Goal: Information Seeking & Learning: Learn about a topic

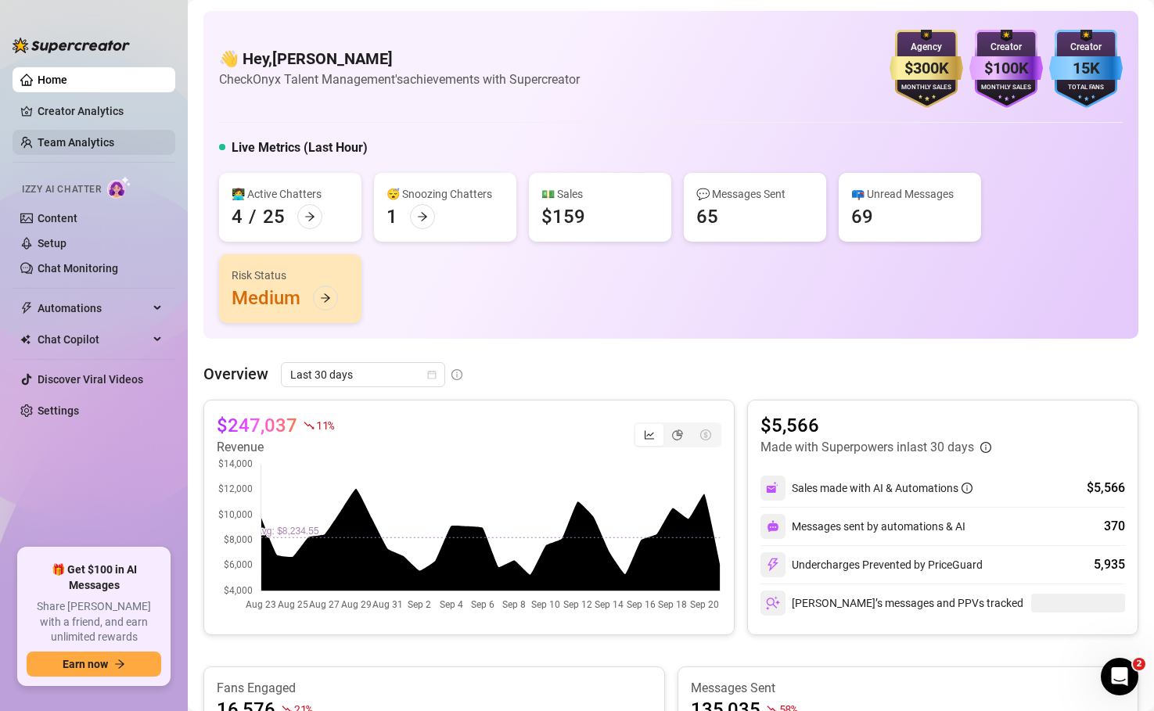
click at [77, 142] on link "Team Analytics" at bounding box center [76, 142] width 77 height 13
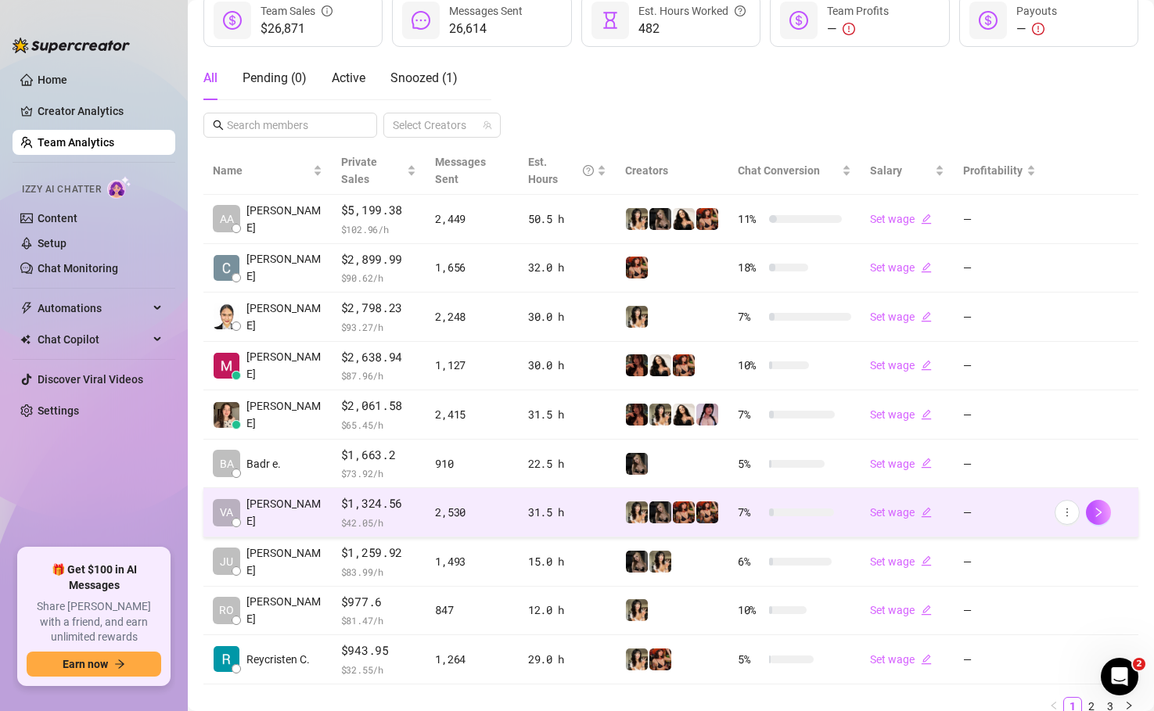
scroll to position [273, 0]
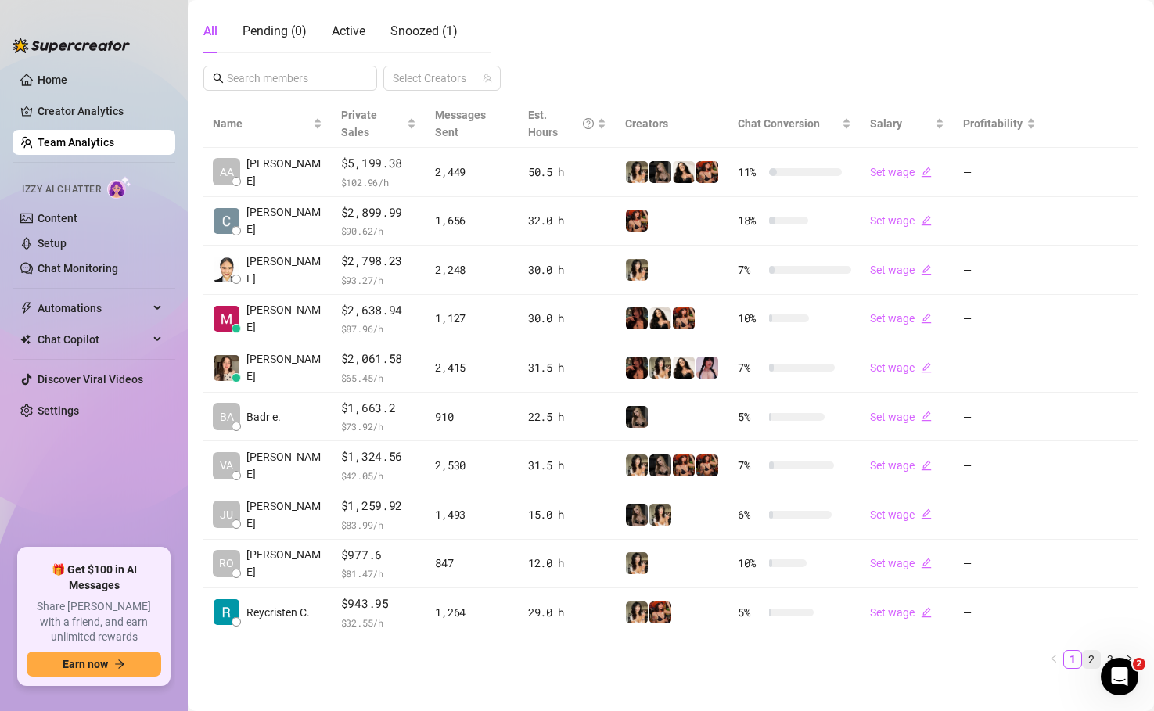
click at [1088, 651] on link "2" at bounding box center [1091, 659] width 17 height 17
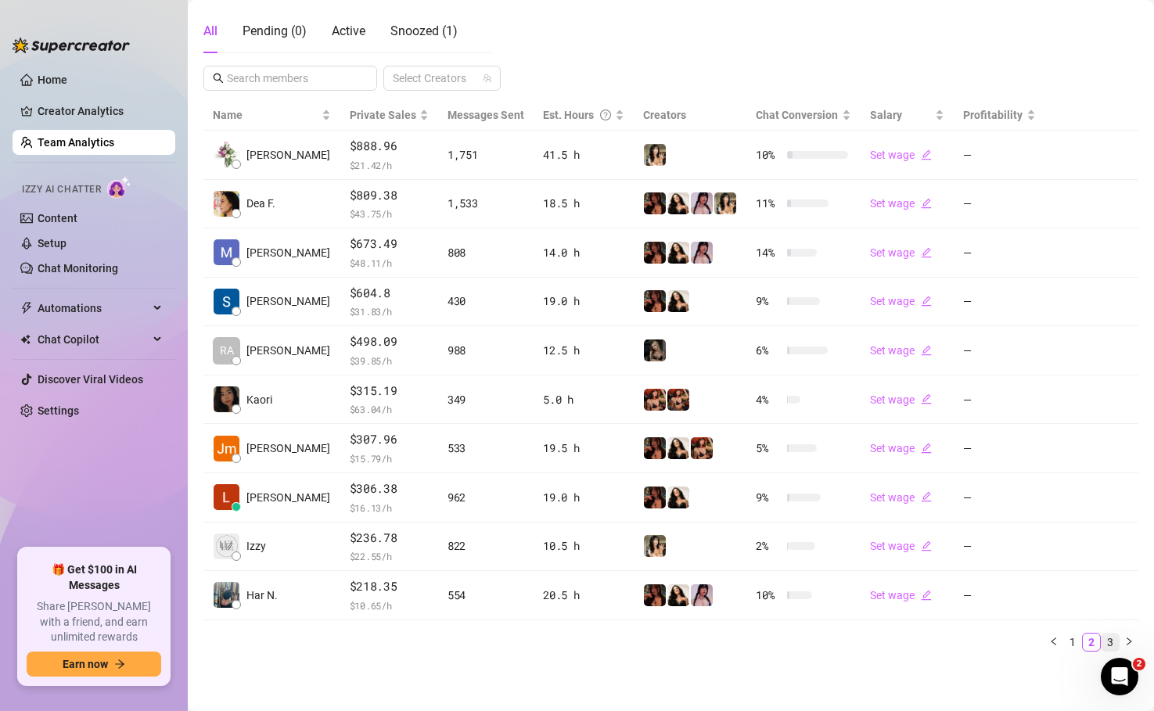
click at [1113, 639] on link "3" at bounding box center [1110, 642] width 17 height 17
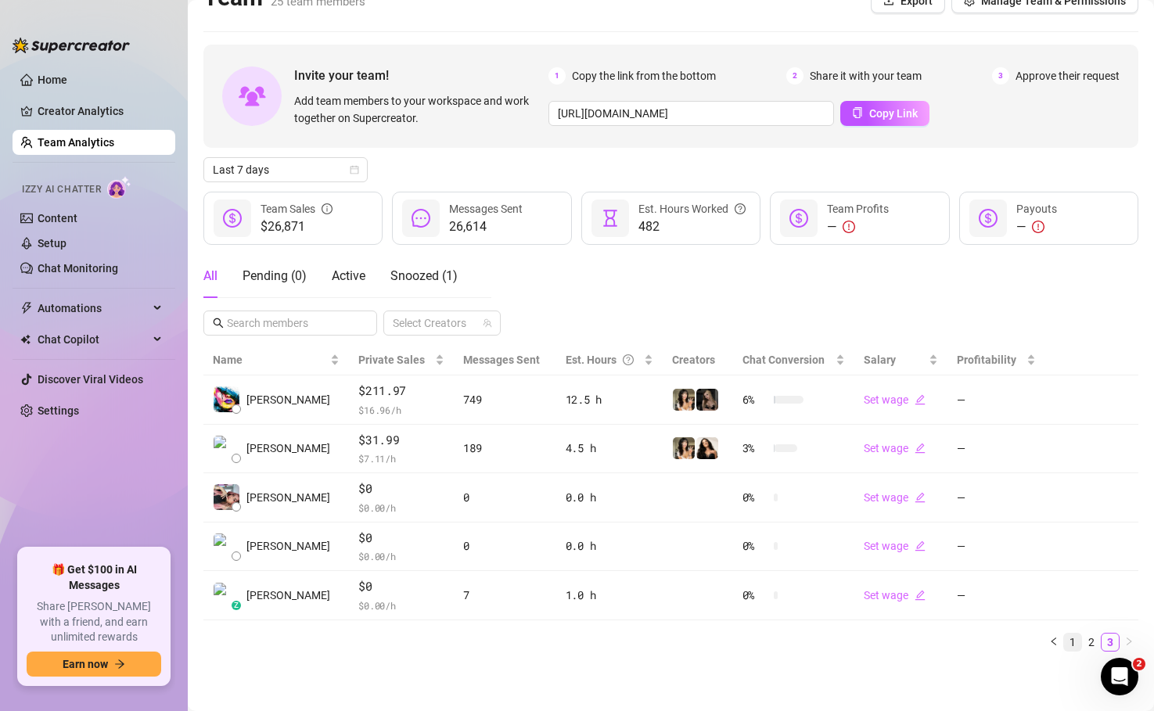
click at [1071, 642] on link "1" at bounding box center [1072, 642] width 17 height 17
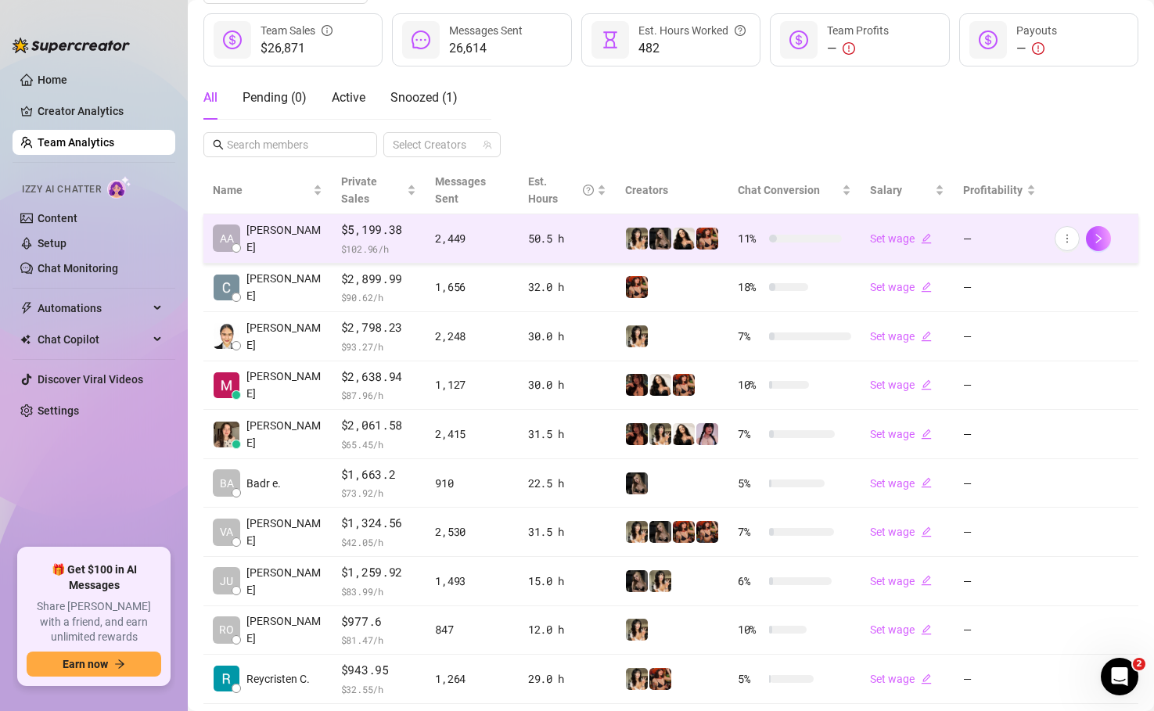
scroll to position [230, 0]
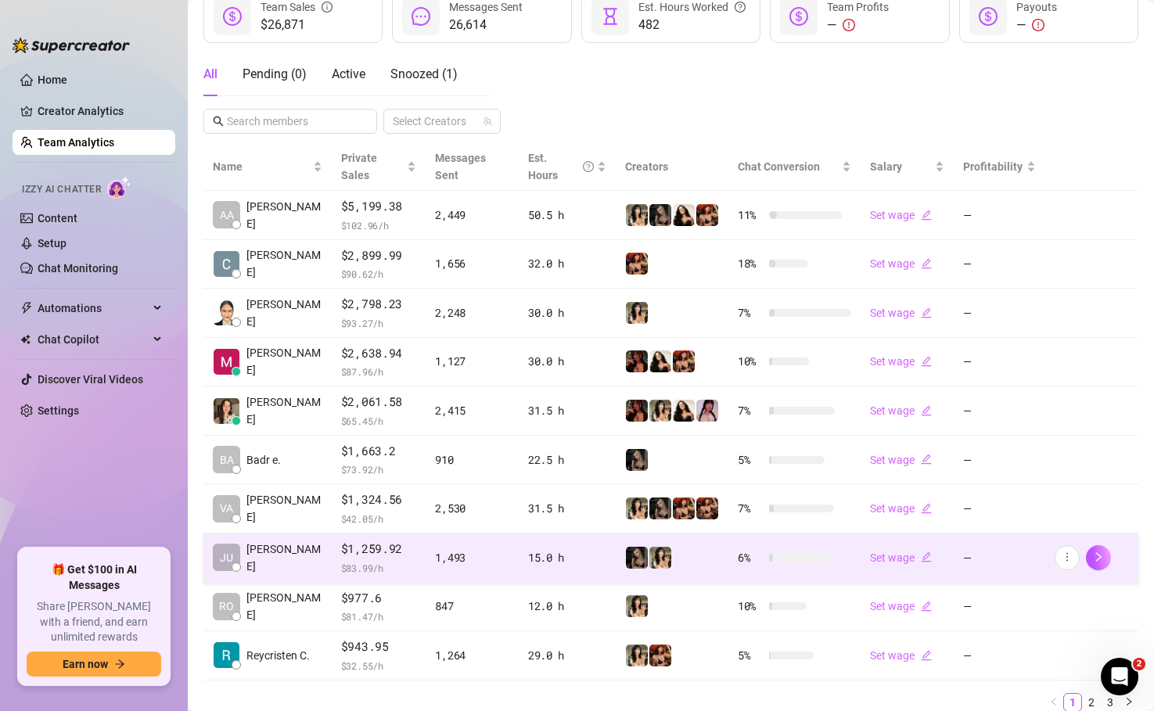
click at [297, 547] on td "[PERSON_NAME]" at bounding box center [267, 558] width 128 height 49
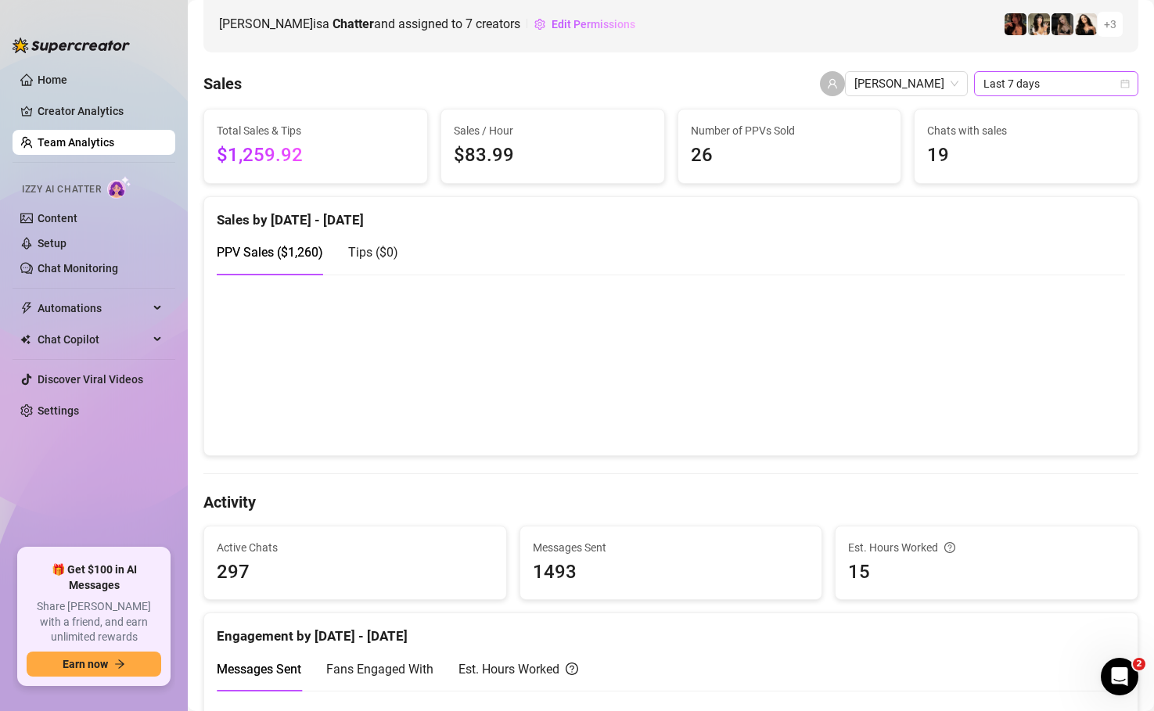
click at [1027, 81] on span "Last 7 days" at bounding box center [1057, 83] width 146 height 23
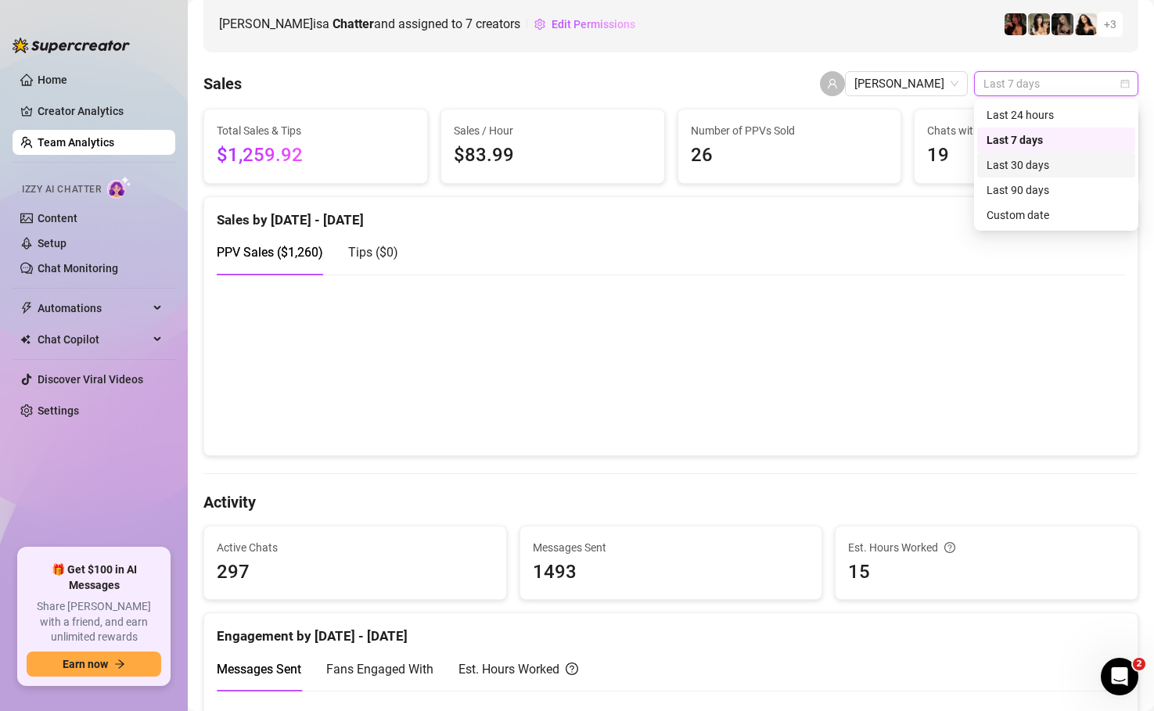
click at [1025, 172] on div "Last 30 days" at bounding box center [1056, 165] width 139 height 17
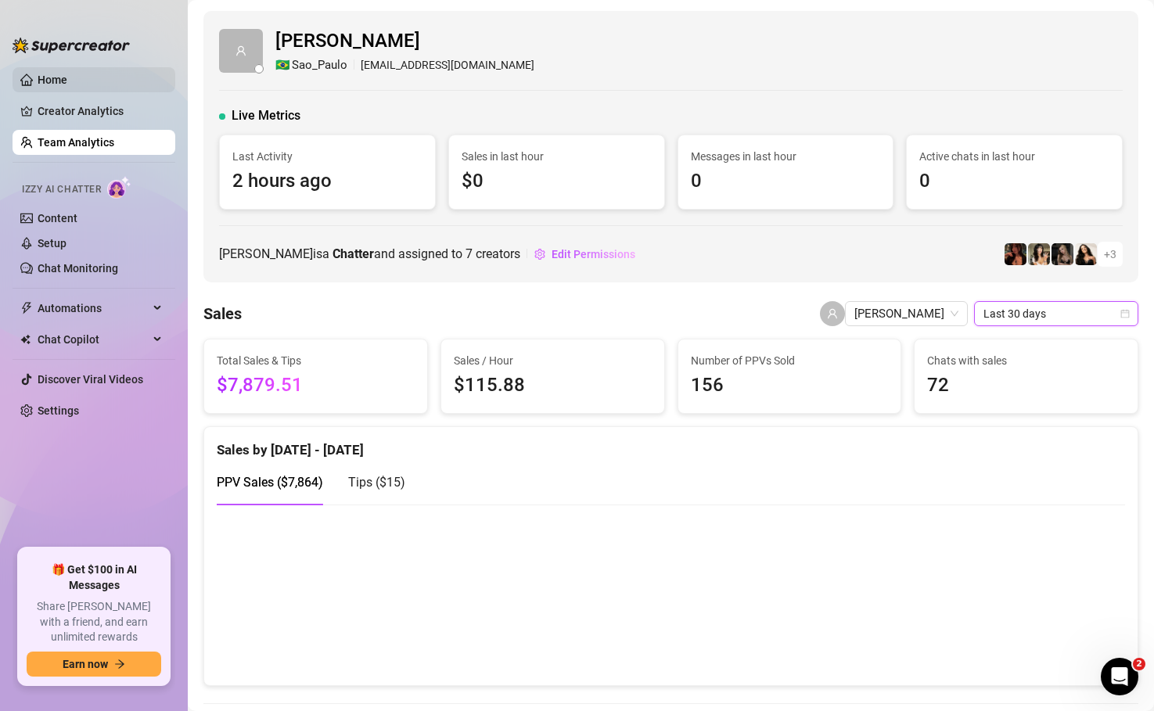
click at [47, 74] on link "Home" at bounding box center [53, 80] width 30 height 13
